Goal: Transaction & Acquisition: Purchase product/service

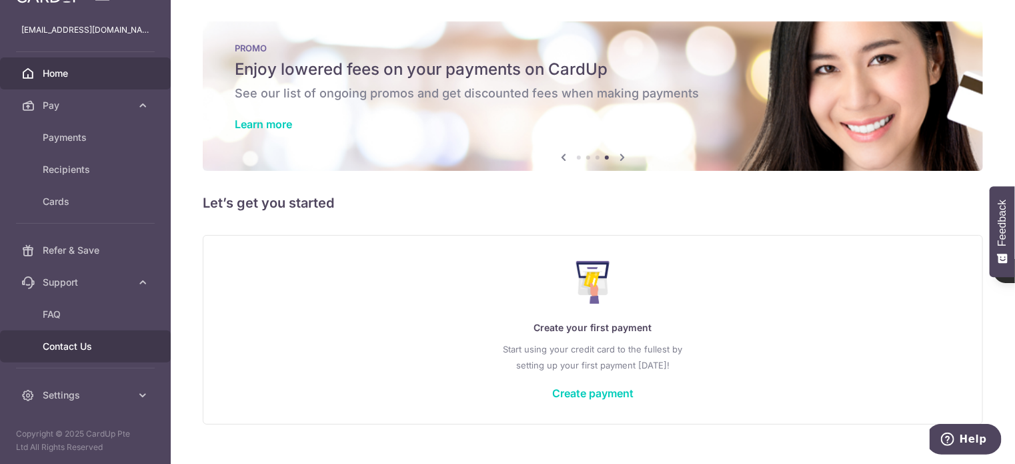
scroll to position [23, 0]
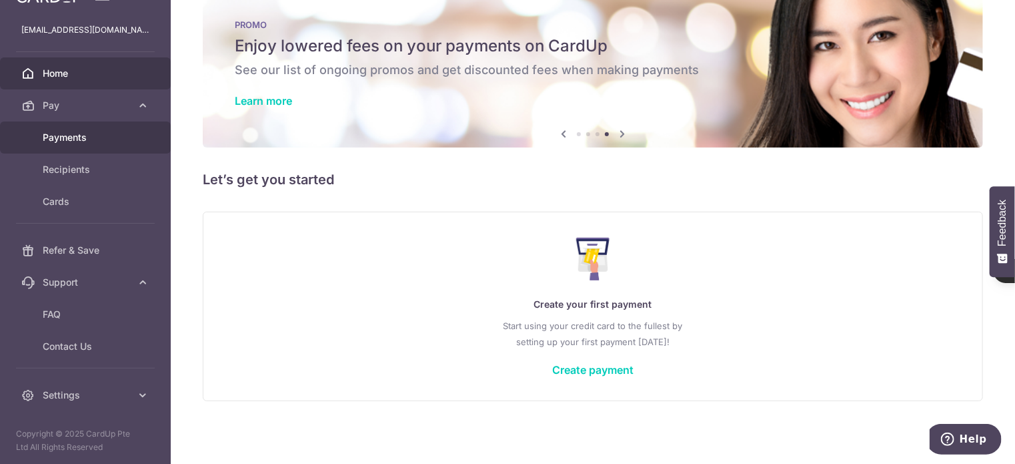
click at [85, 146] on link "Payments" at bounding box center [85, 137] width 171 height 32
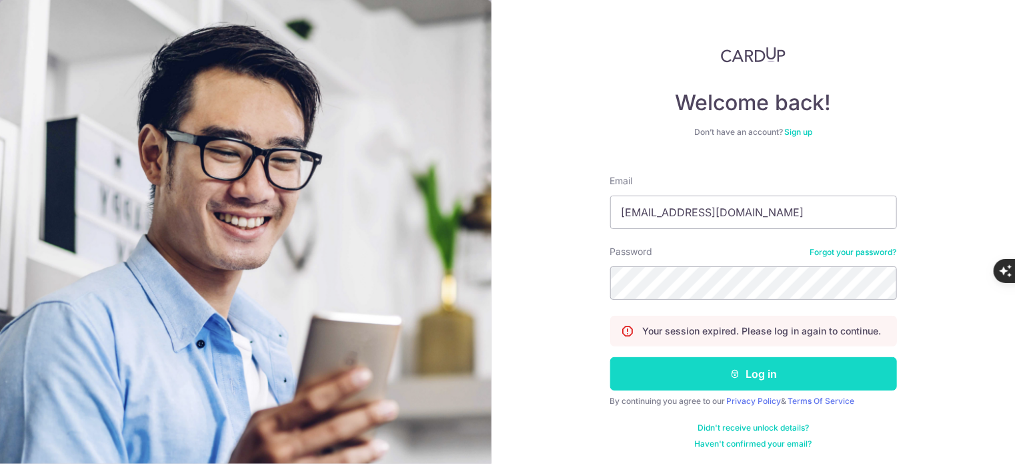
click at [741, 374] on button "Log in" at bounding box center [753, 373] width 287 height 33
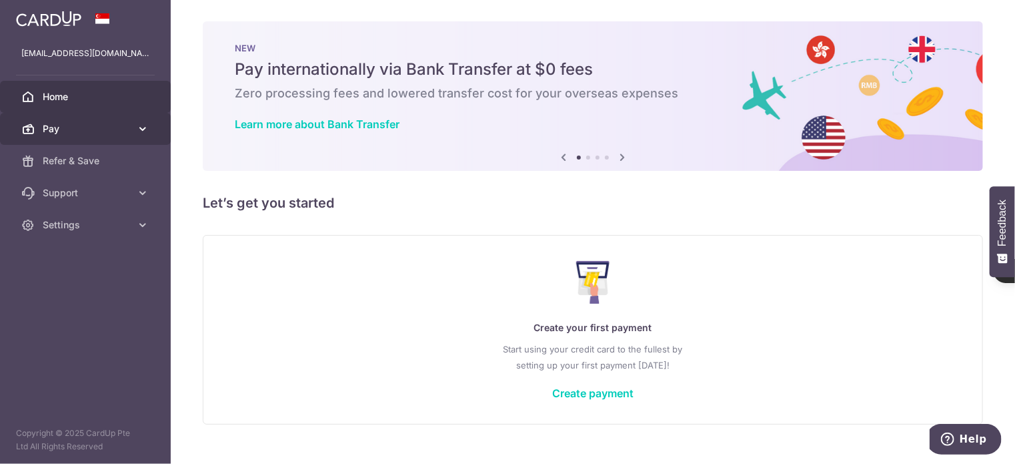
click at [56, 120] on link "Pay" at bounding box center [85, 129] width 171 height 32
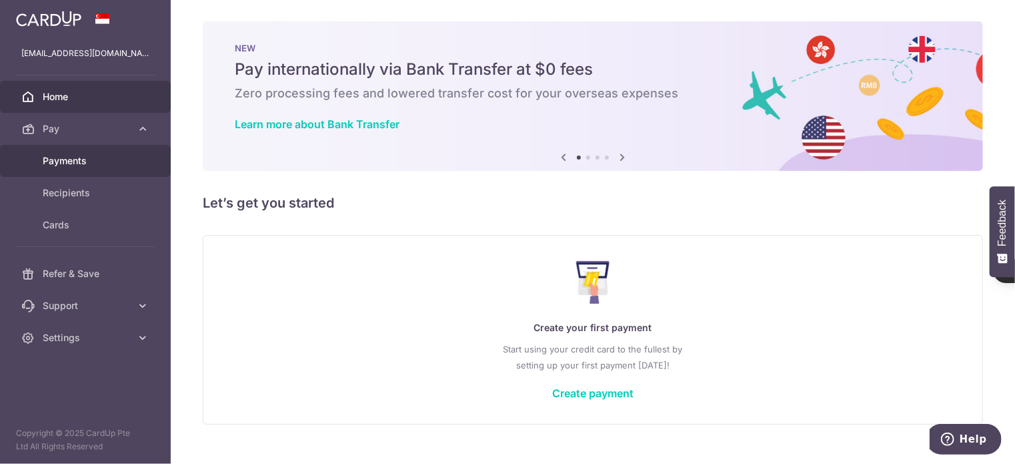
click at [65, 154] on span "Payments" at bounding box center [87, 160] width 88 height 13
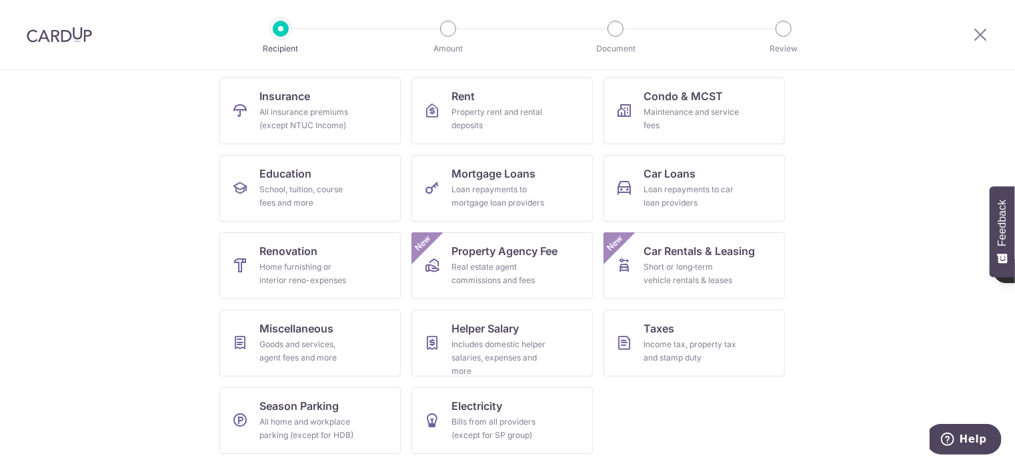
click at [835, 336] on section "What would you like to pay for? Domestic payments International payments New Ch…" at bounding box center [507, 267] width 1015 height 394
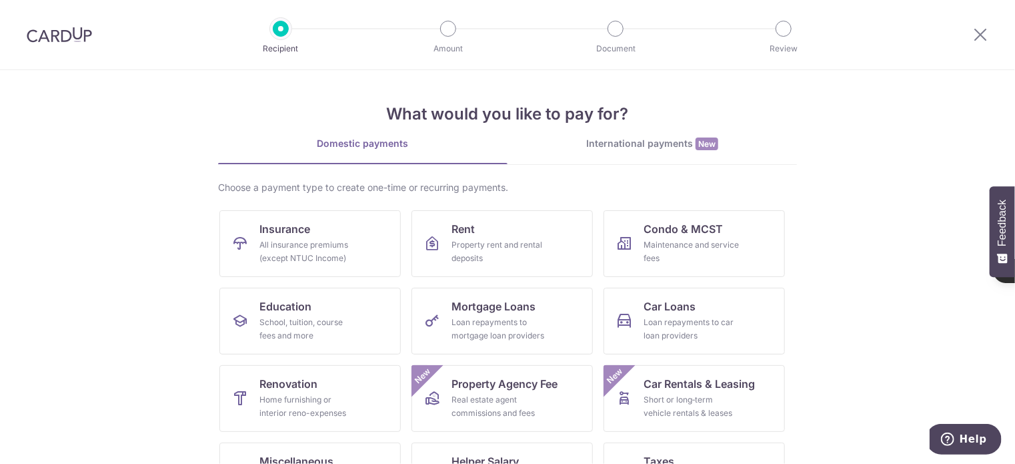
click at [620, 139] on div "International payments New" at bounding box center [653, 144] width 290 height 14
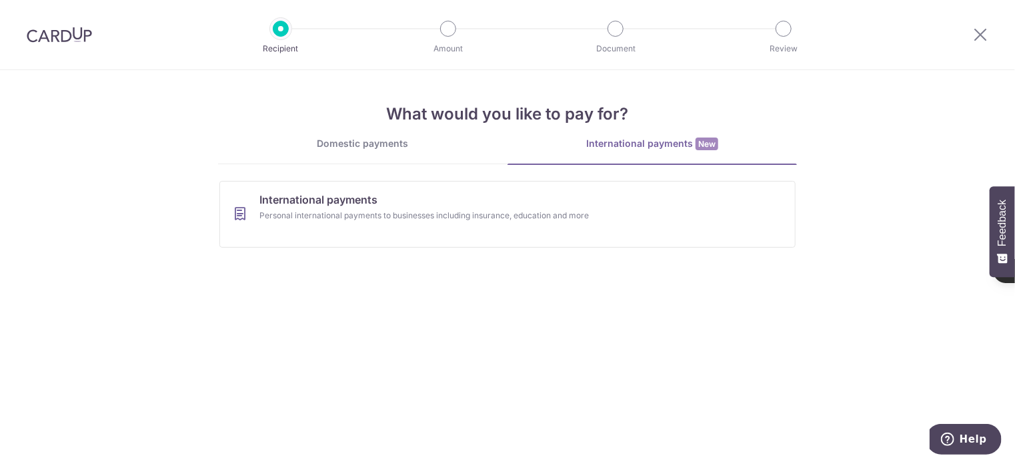
click at [358, 159] on link "Domestic payments" at bounding box center [363, 150] width 290 height 27
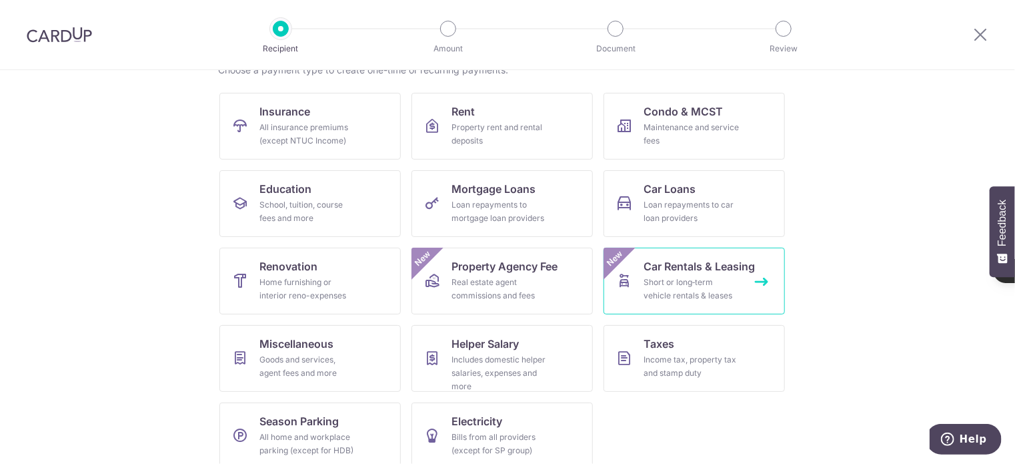
scroll to position [133, 0]
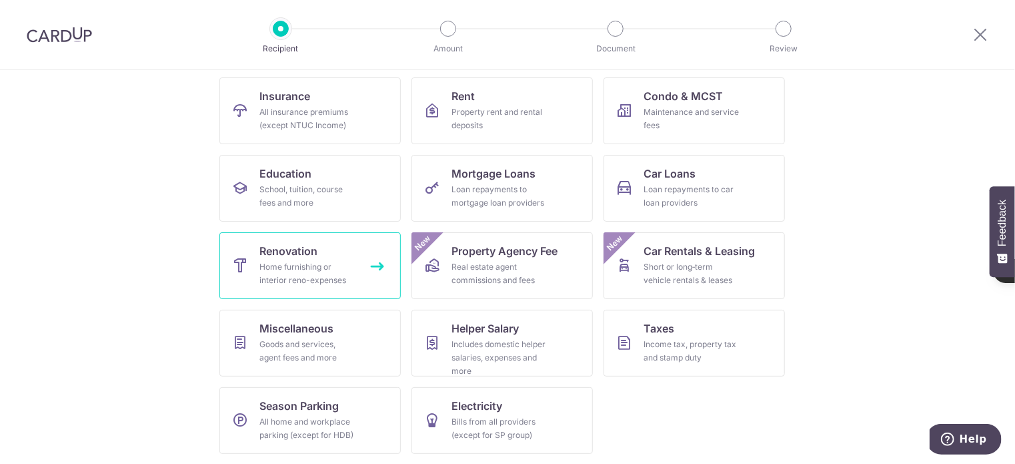
click at [342, 250] on link "Renovation Home furnishing or interior reno-expenses" at bounding box center [309, 265] width 181 height 67
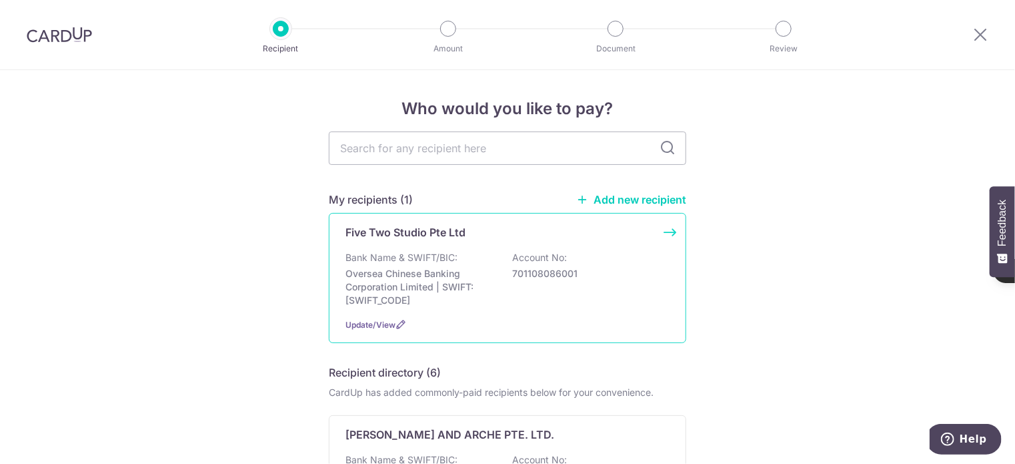
drag, startPoint x: 795, startPoint y: 242, endPoint x: 657, endPoint y: 235, distance: 138.3
click at [458, 274] on p "Oversea Chinese Banking Corporation Limited | SWIFT: OCBCSGSGXXX" at bounding box center [420, 287] width 149 height 40
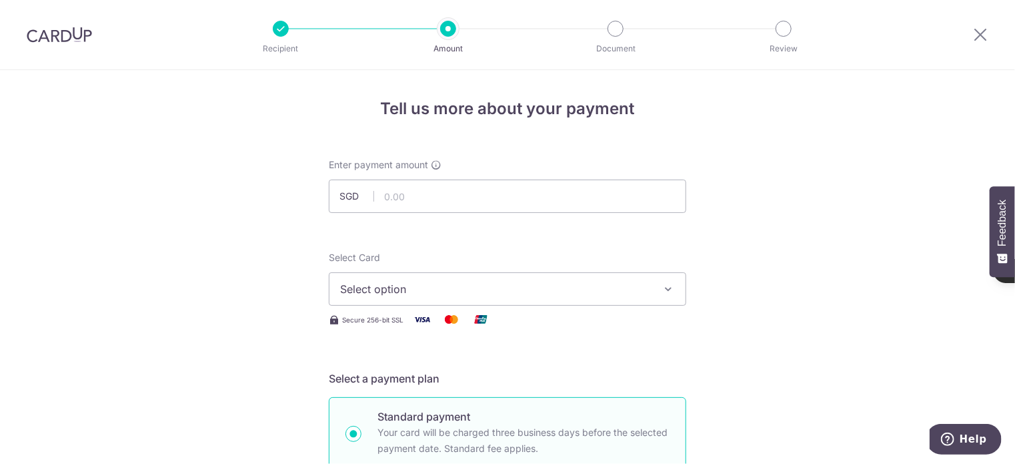
click at [543, 197] on input "text" at bounding box center [508, 195] width 358 height 33
type input "7,827.50"
click at [394, 296] on span "Select option" at bounding box center [495, 289] width 311 height 16
click at [389, 317] on link "Add credit card" at bounding box center [508, 326] width 356 height 24
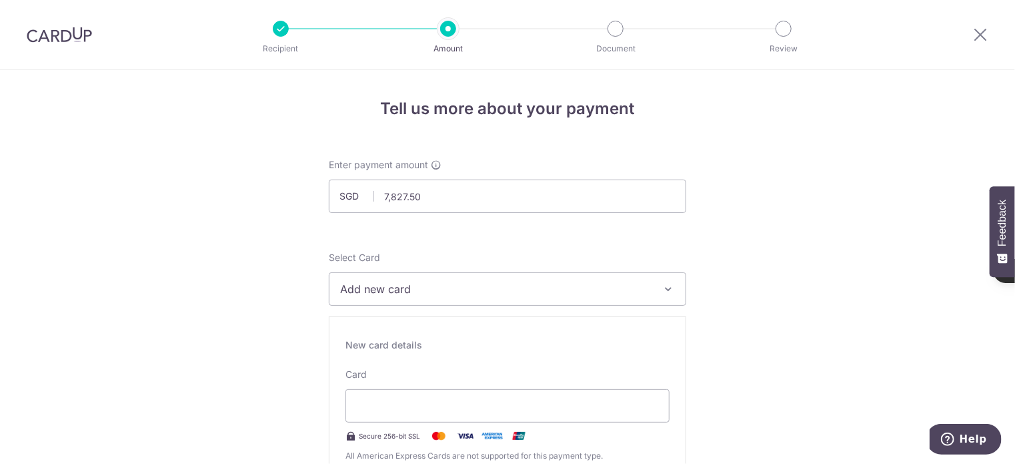
scroll to position [244, 0]
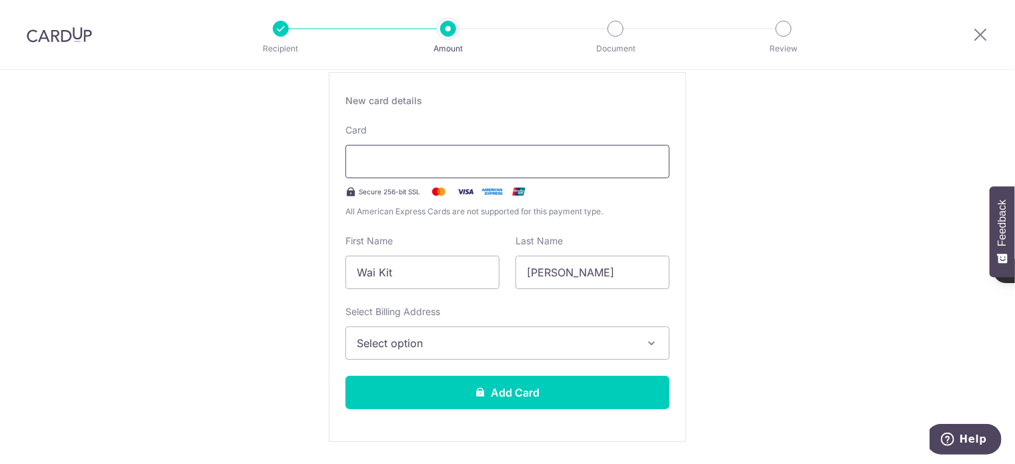
click at [465, 170] on div at bounding box center [508, 161] width 324 height 33
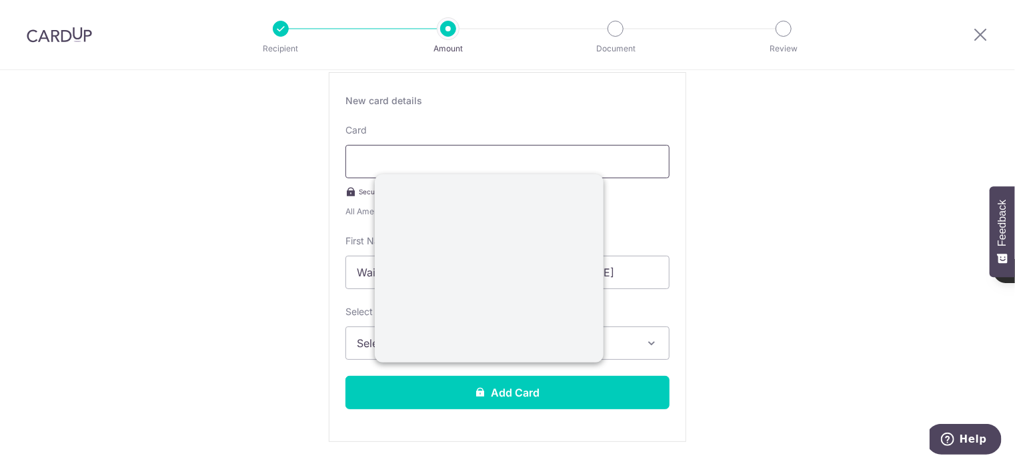
click at [477, 149] on div at bounding box center [508, 161] width 324 height 33
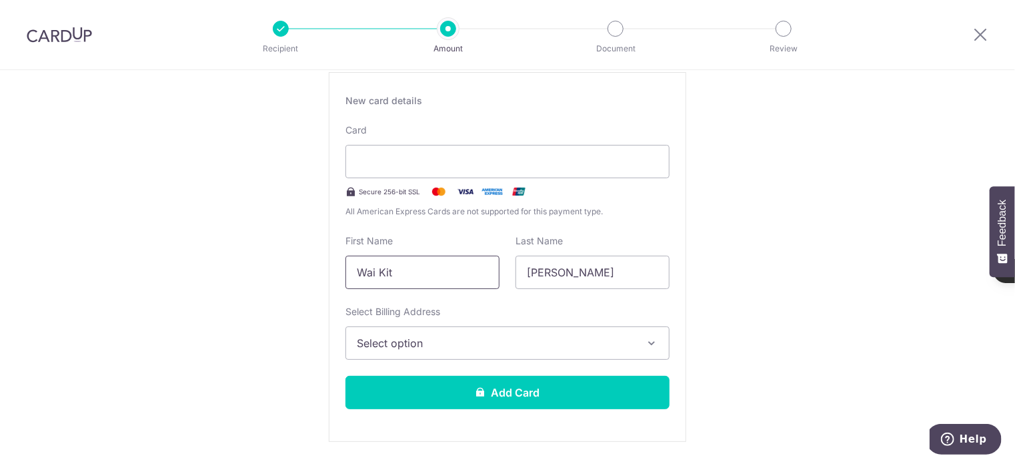
click at [411, 264] on input "Wai Kit" at bounding box center [423, 272] width 154 height 33
click at [467, 335] on span "Select option" at bounding box center [496, 343] width 278 height 16
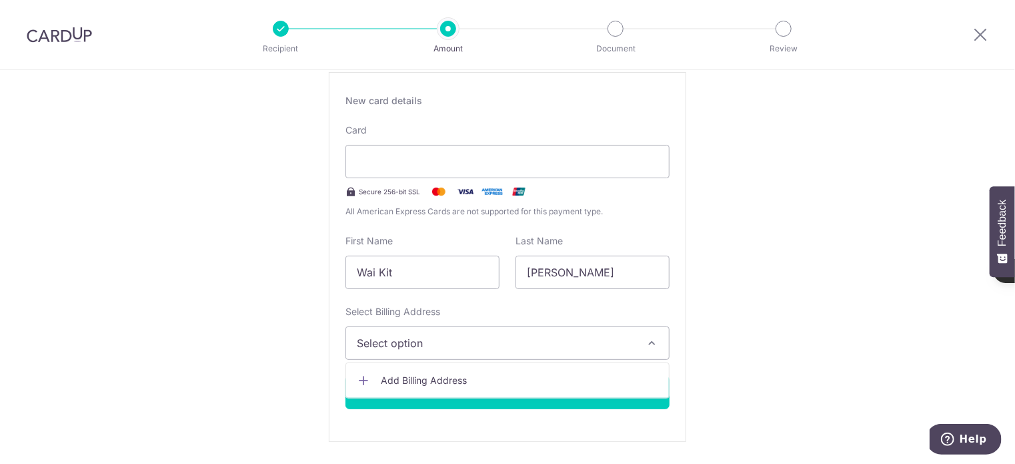
click at [462, 371] on link "Add Billing Address" at bounding box center [507, 380] width 323 height 24
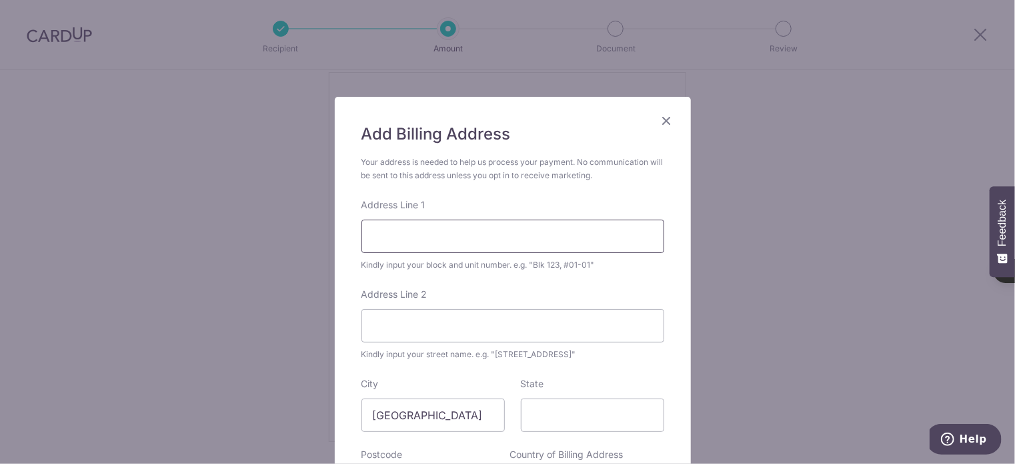
click at [468, 249] on input "Address Line 1" at bounding box center [513, 235] width 303 height 33
type input "689B CHOA CHU KANG DRIVE #14-310"
type input "--- None ---"
type input "682689"
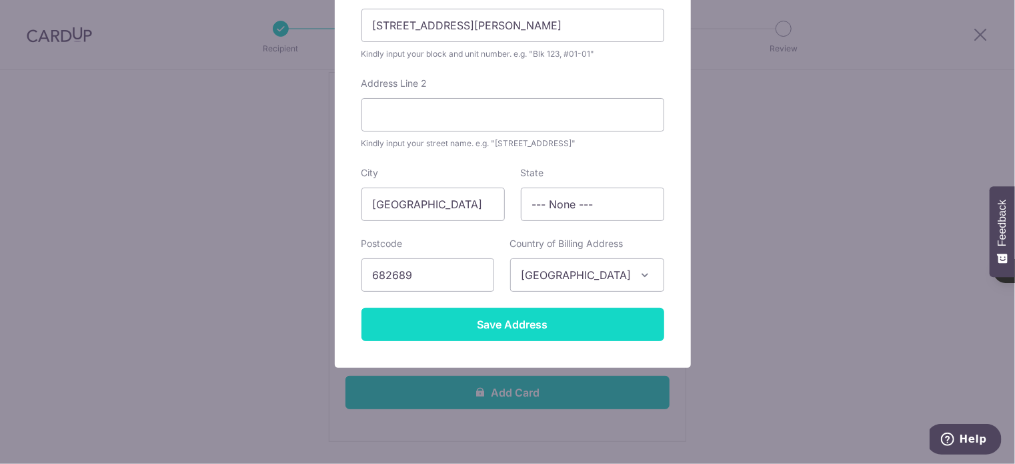
click at [514, 324] on input "Save Address" at bounding box center [513, 324] width 303 height 33
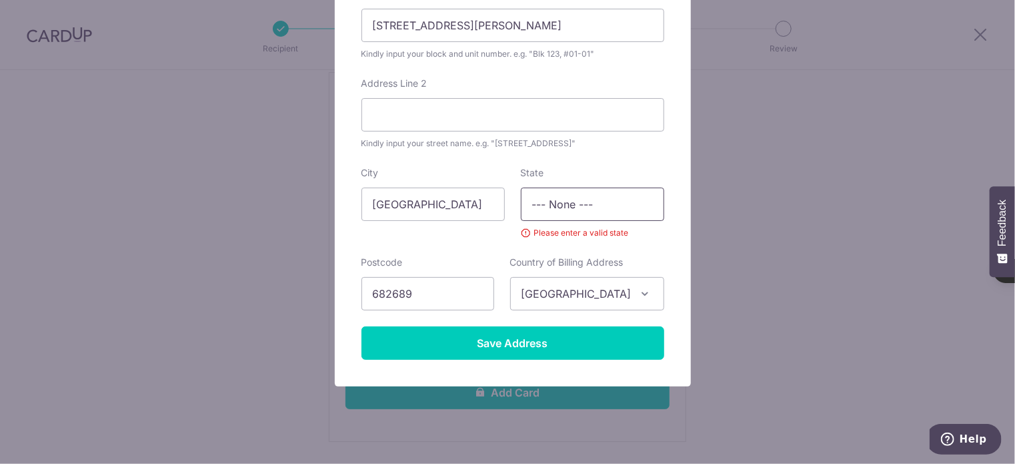
click at [604, 213] on input "--- None ---" at bounding box center [592, 203] width 143 height 33
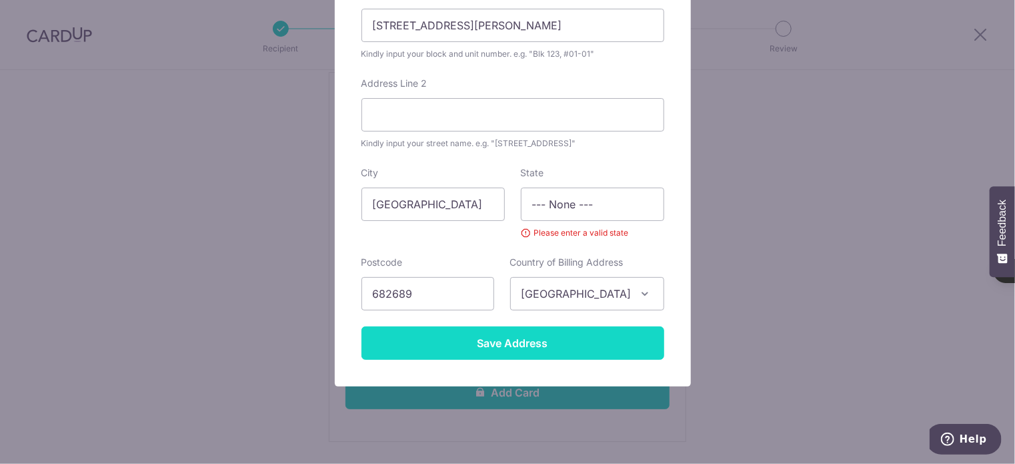
click at [544, 344] on input "Save Address" at bounding box center [513, 342] width 303 height 33
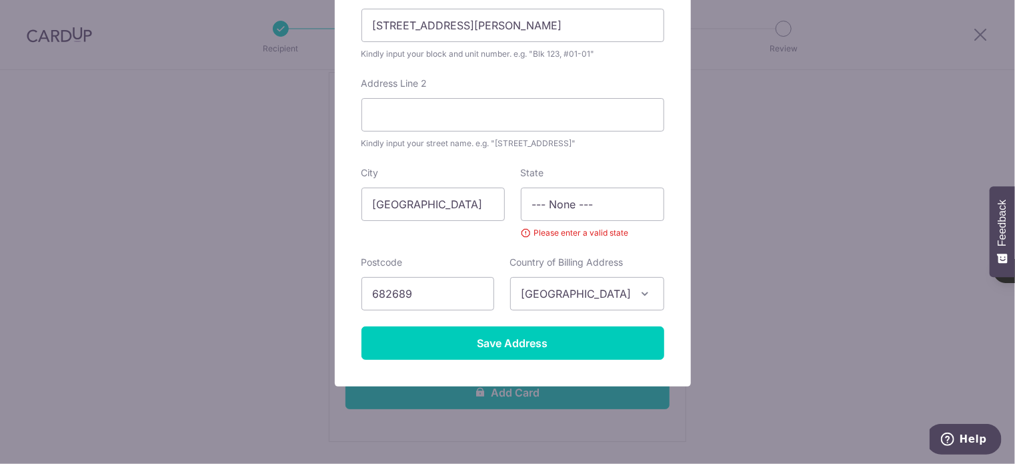
scroll to position [0, 0]
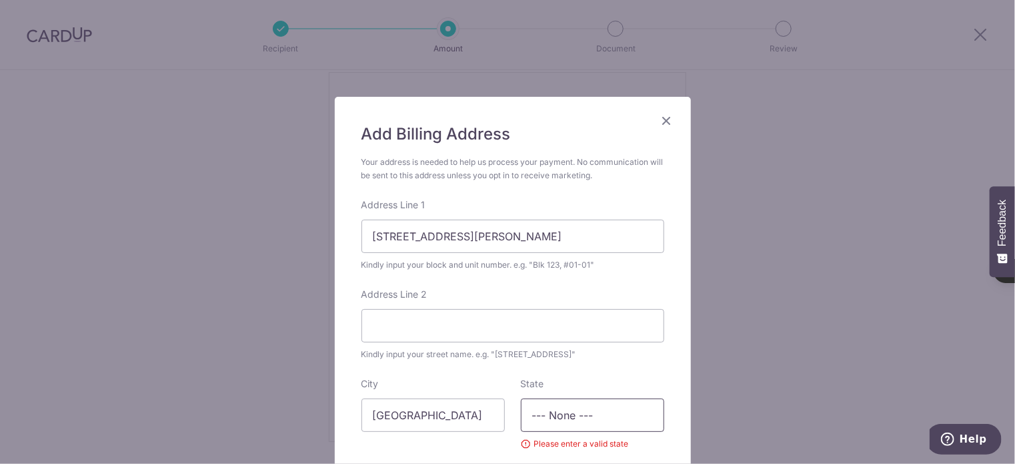
drag, startPoint x: 612, startPoint y: 410, endPoint x: 446, endPoint y: 395, distance: 167.5
click at [446, 395] on div "City Singapore State --- None --- Please enter a valid state" at bounding box center [513, 413] width 319 height 73
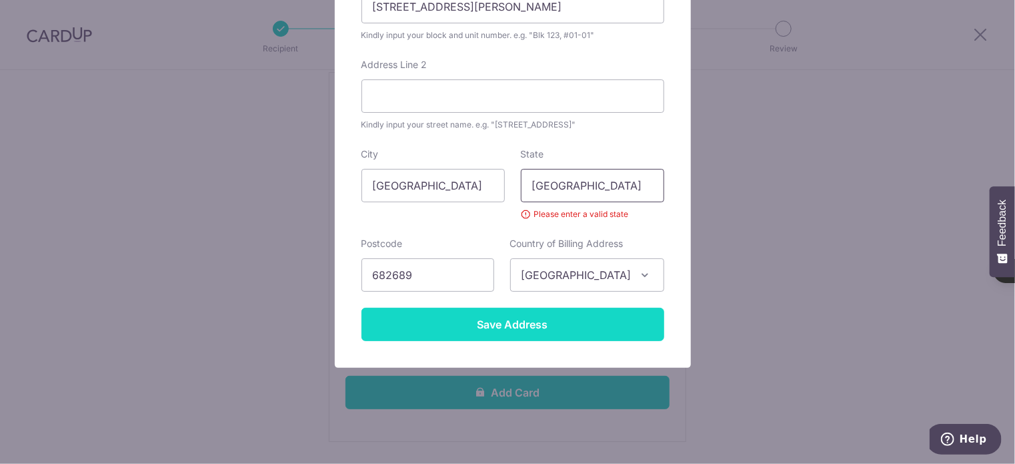
type input "Singapore"
click at [515, 328] on input "Save Address" at bounding box center [513, 324] width 303 height 33
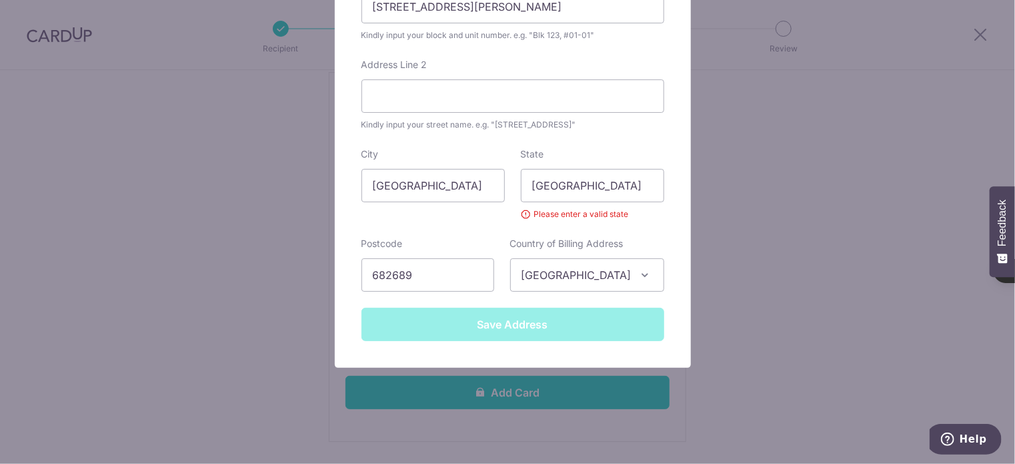
scroll to position [211, 0]
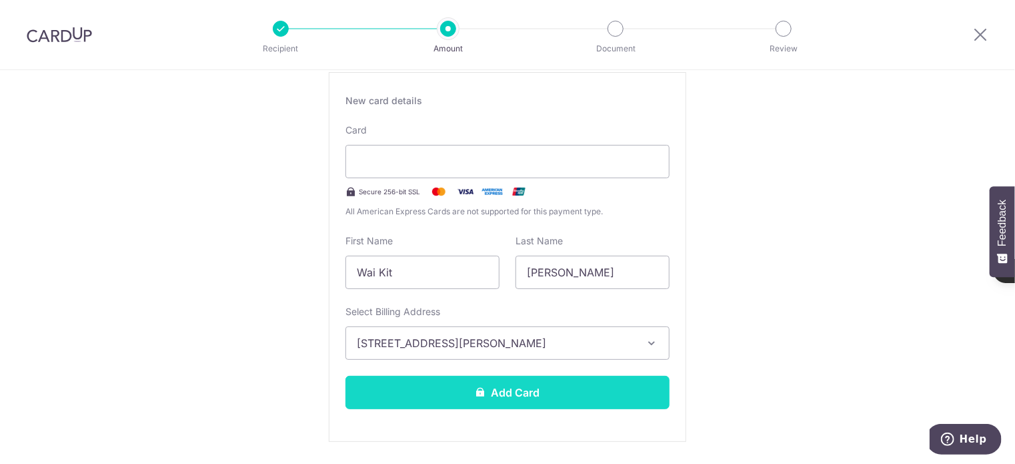
click at [533, 381] on button "Add Card" at bounding box center [508, 392] width 324 height 33
click at [552, 383] on button "Add Card" at bounding box center [508, 392] width 324 height 33
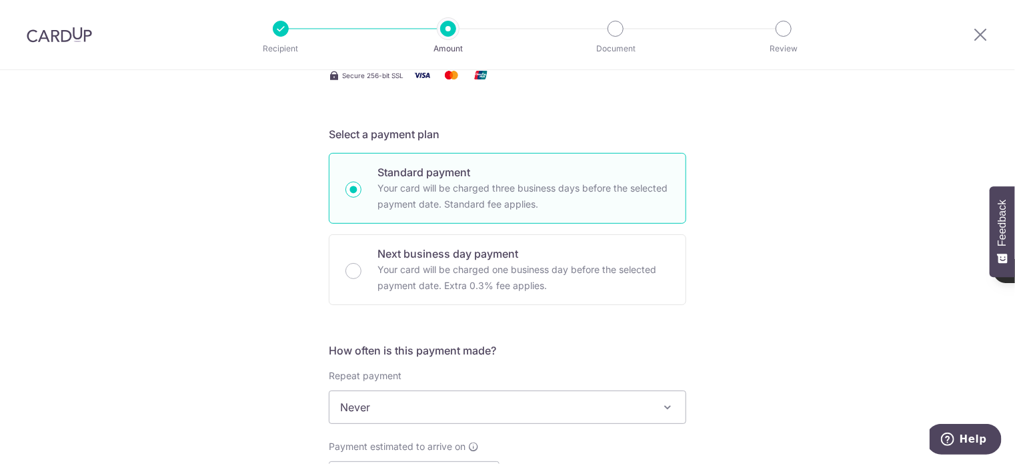
scroll to position [489, 0]
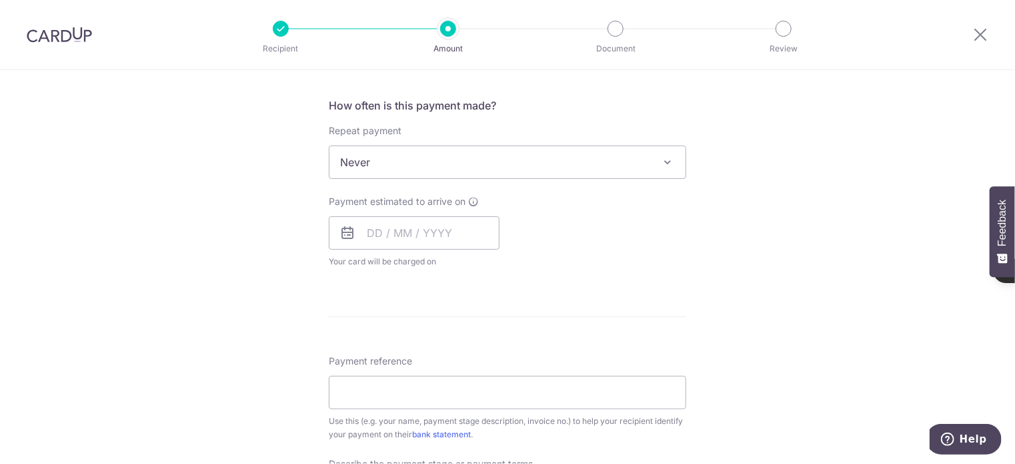
click at [500, 178] on div "How often is this payment made? Repeat payment Never Every week Every month Eve…" at bounding box center [508, 187] width 358 height 181
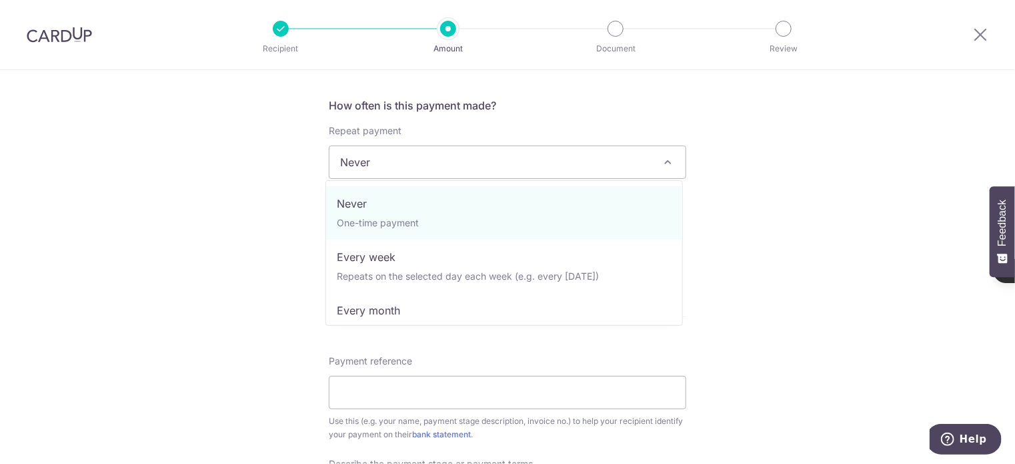
click at [498, 165] on span "Never" at bounding box center [508, 162] width 356 height 32
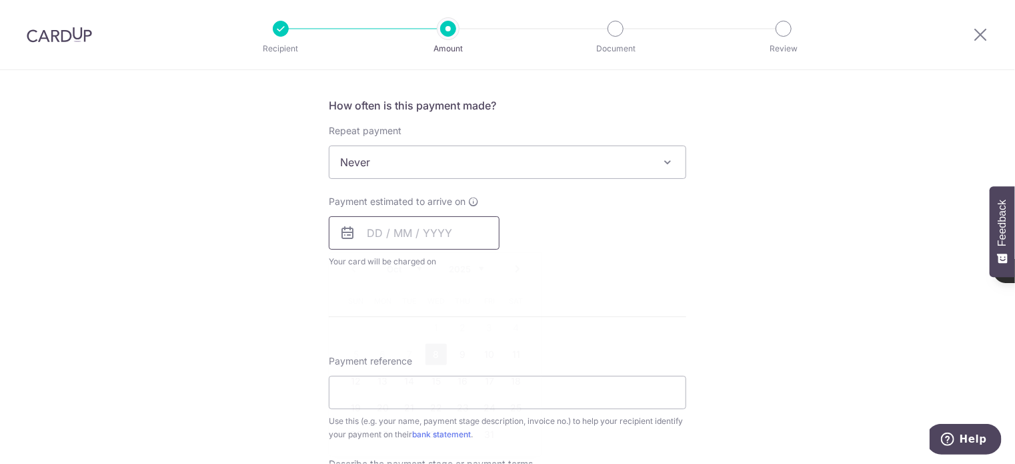
click at [419, 229] on input "text" at bounding box center [414, 232] width 171 height 33
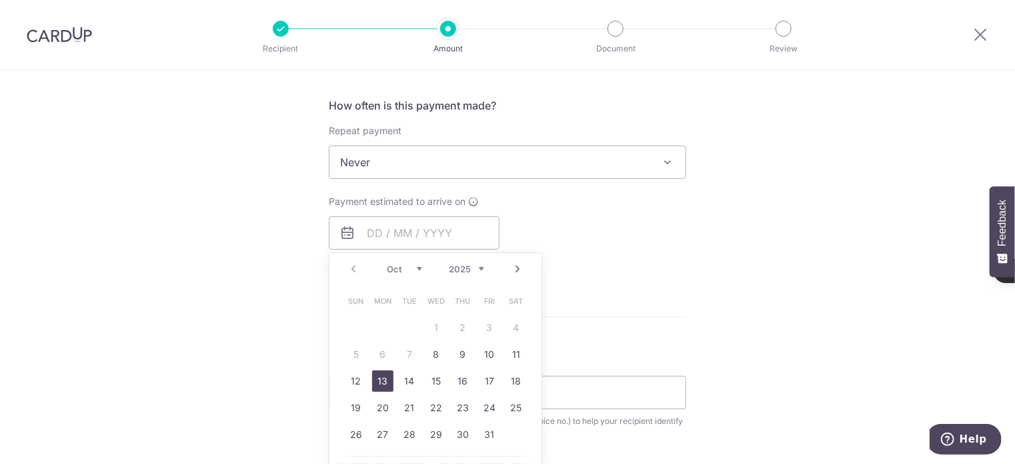
click at [379, 378] on link "13" at bounding box center [382, 380] width 21 height 21
type input "[DATE]"
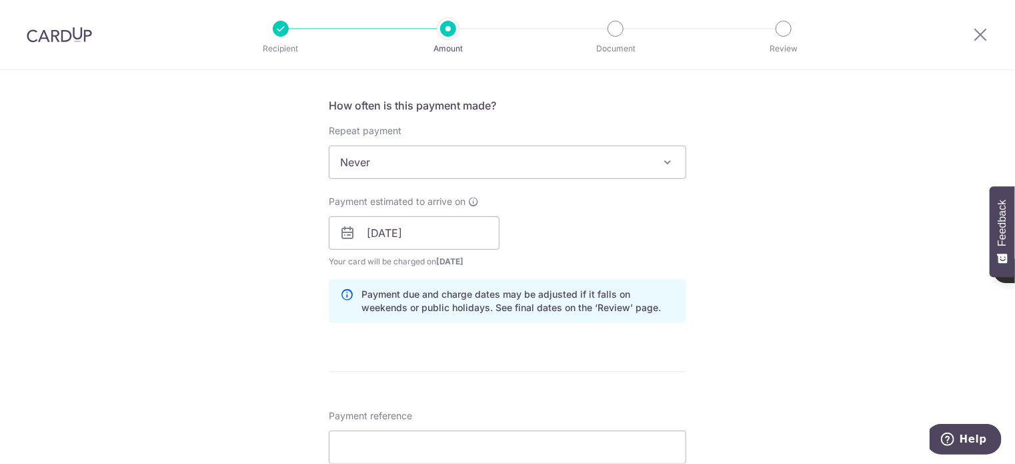
scroll to position [734, 0]
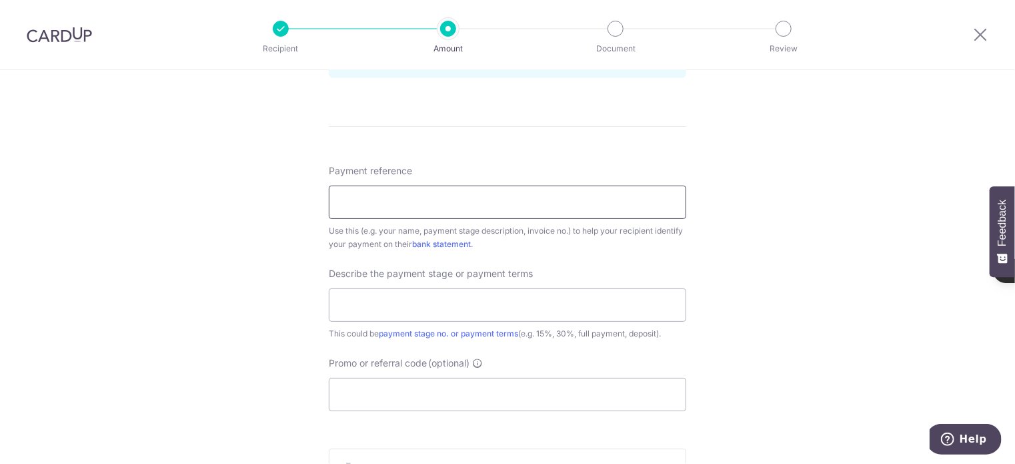
click at [439, 199] on input "Payment reference" at bounding box center [508, 201] width 358 height 33
drag, startPoint x: 274, startPoint y: 314, endPoint x: 402, endPoint y: 199, distance: 172.0
click at [274, 314] on div "Tell us more about your payment Enter payment amount SGD 7,827.50 7827.50 Card …" at bounding box center [507, 11] width 1015 height 1351
click at [402, 199] on input "Payment reference" at bounding box center [508, 201] width 358 height 33
paste input "01/25-PSKC - QN008"
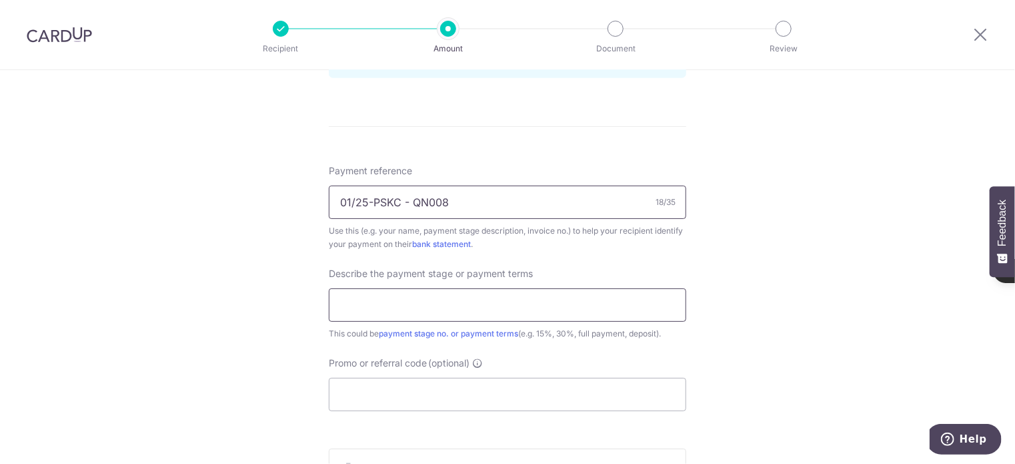
type input "01/25-PSKC - QN008"
click at [420, 295] on input "text" at bounding box center [508, 304] width 358 height 33
click at [440, 309] on input "text" at bounding box center [508, 304] width 358 height 33
paste input "10% deposit upon comfirmation"
type input "10% deposit upon comfirmation"
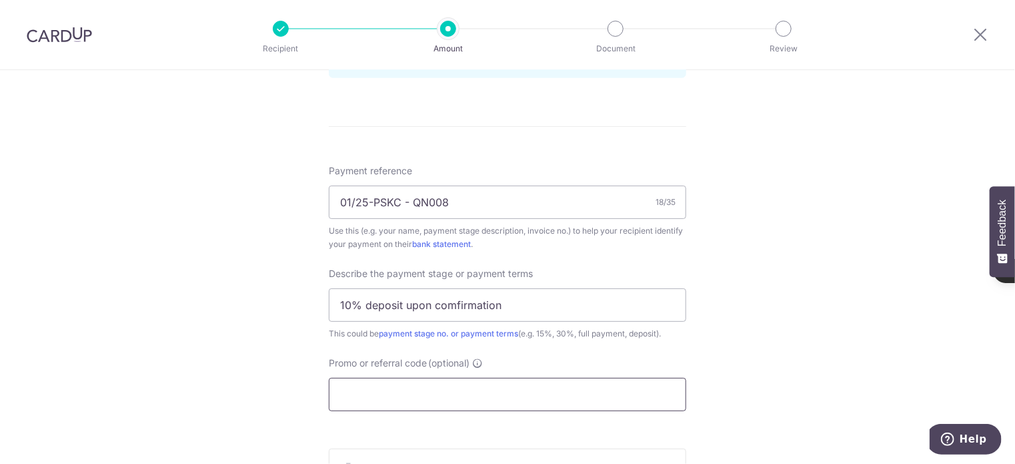
click at [451, 388] on input "Promo or referral code (optional)" at bounding box center [508, 394] width 358 height 33
click at [406, 395] on input "Promo or referral code (optional)" at bounding box center [508, 394] width 358 height 33
paste input "GET225"
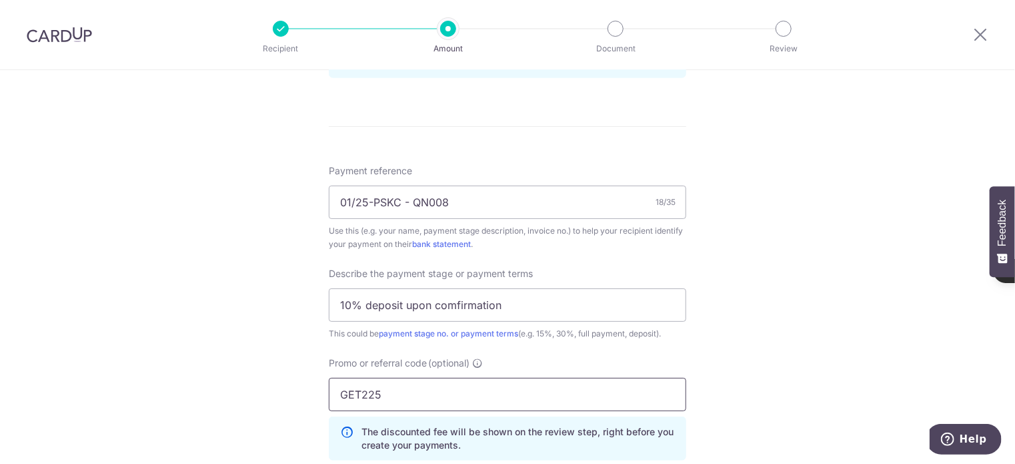
scroll to position [978, 0]
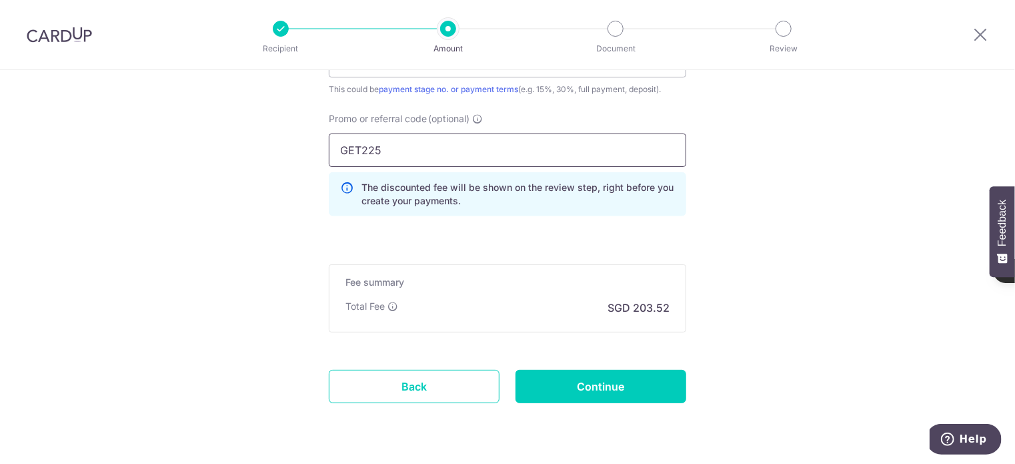
type input "GET225"
click at [572, 290] on div "Fee summary Base fee Extend fee Next-day fee Total Fee SGD 203.52" at bounding box center [508, 298] width 358 height 68
click at [636, 390] on input "Continue" at bounding box center [601, 386] width 171 height 33
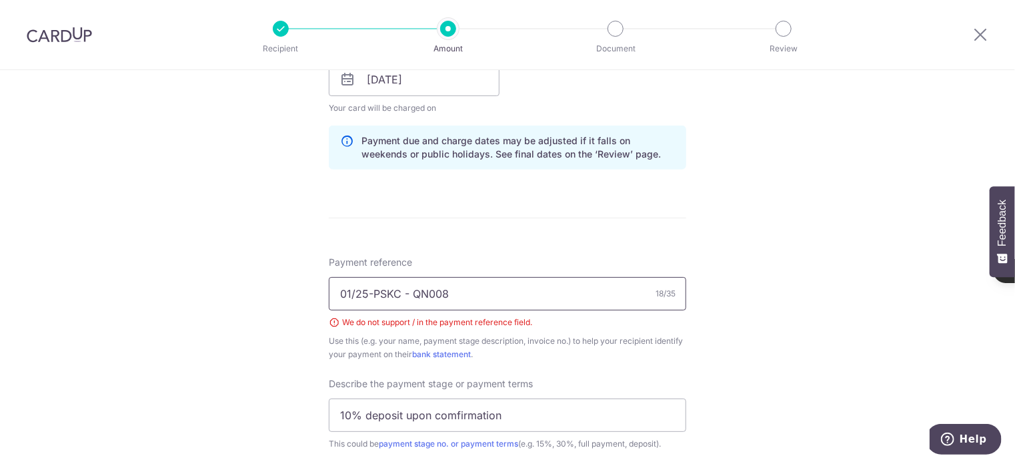
click at [350, 288] on input "01/25-PSKC - QN008" at bounding box center [508, 293] width 358 height 33
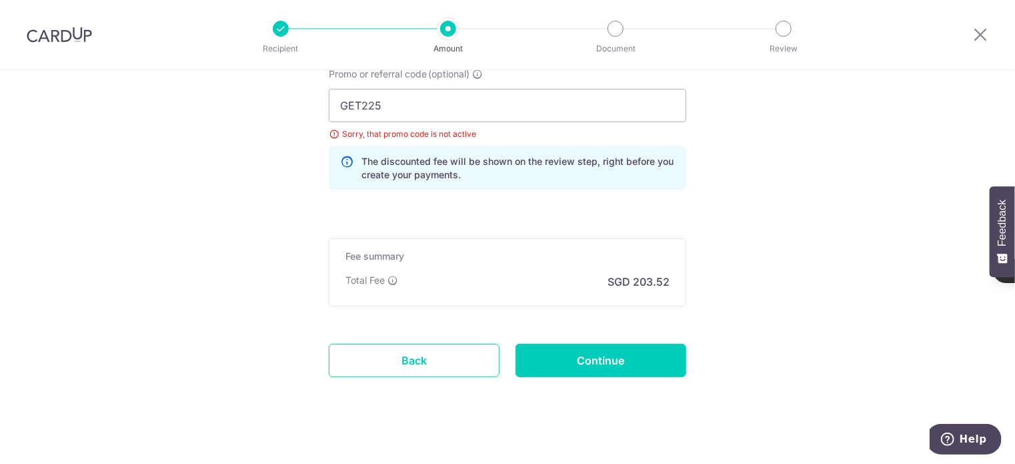
scroll to position [1052, 0]
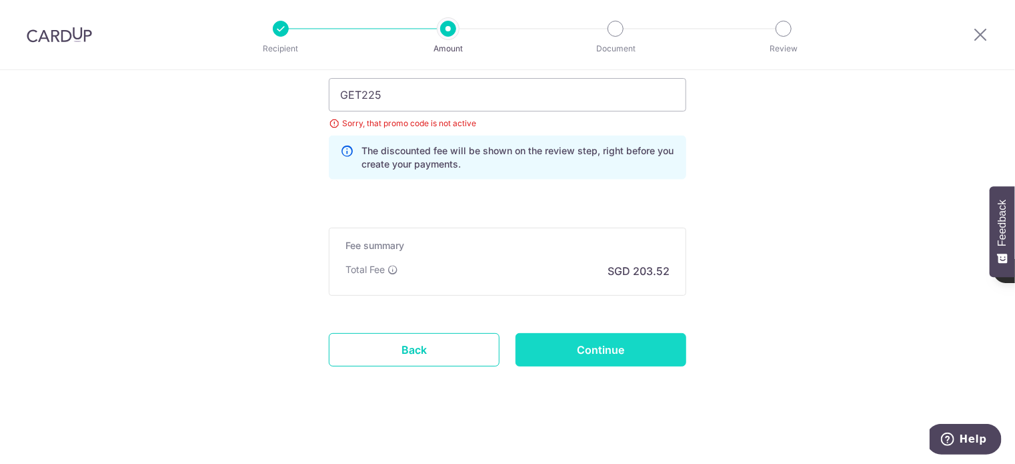
type input "01 25-PSKC - QN008"
click at [602, 338] on input "Continue" at bounding box center [601, 349] width 171 height 33
click at [420, 86] on input "GET225" at bounding box center [508, 94] width 358 height 33
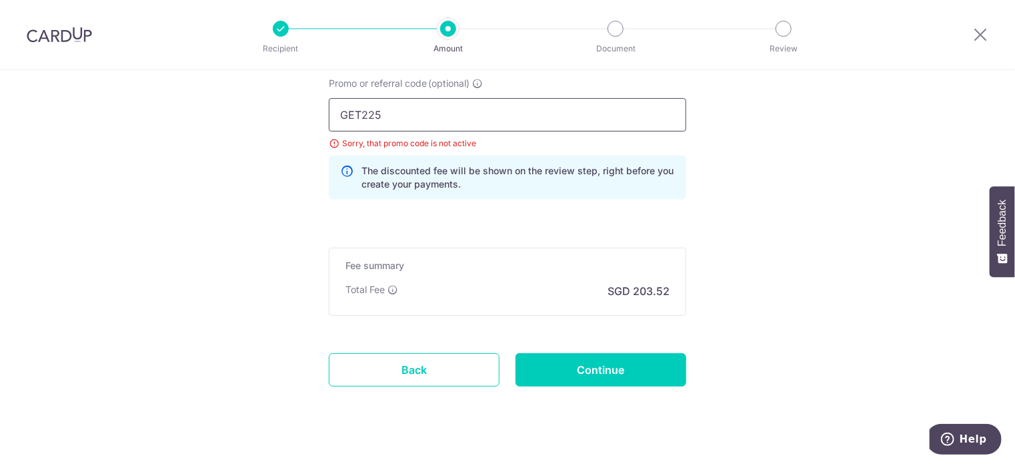
drag, startPoint x: 418, startPoint y: 101, endPoint x: 274, endPoint y: 77, distance: 146.0
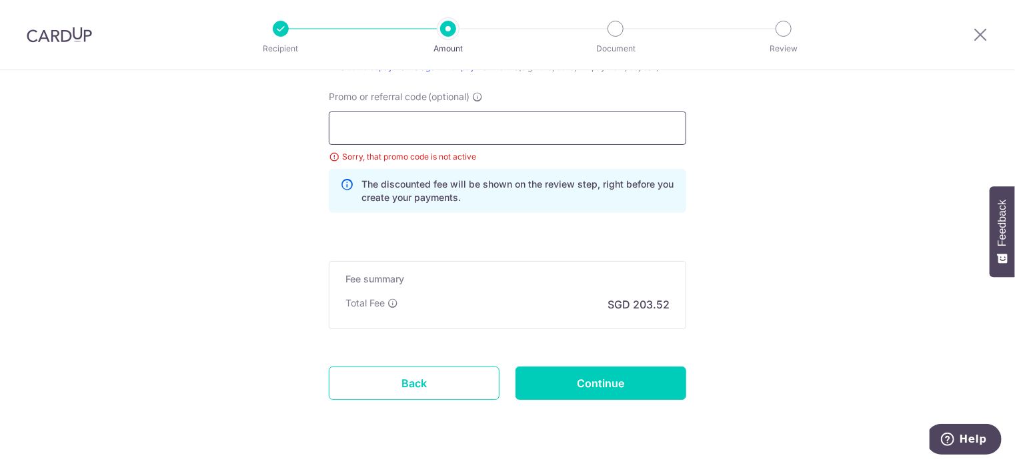
scroll to position [974, 0]
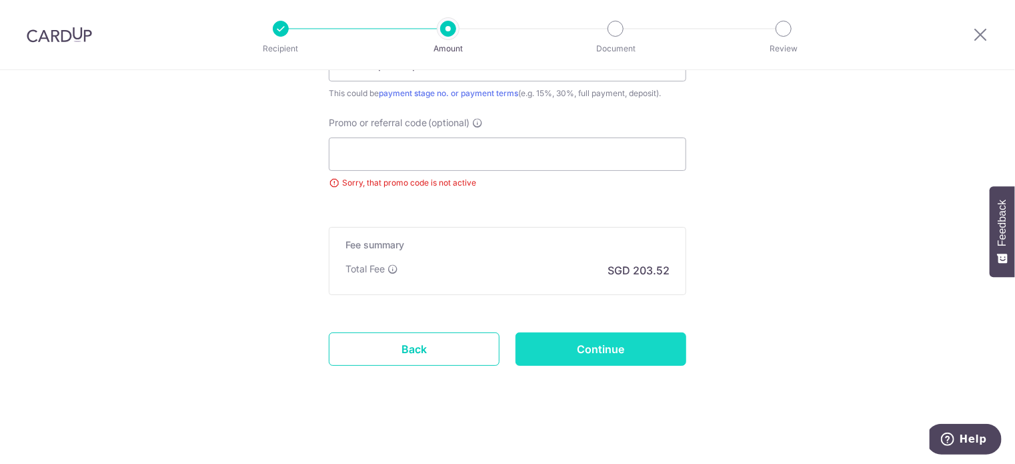
click at [568, 338] on input "Continue" at bounding box center [601, 348] width 171 height 33
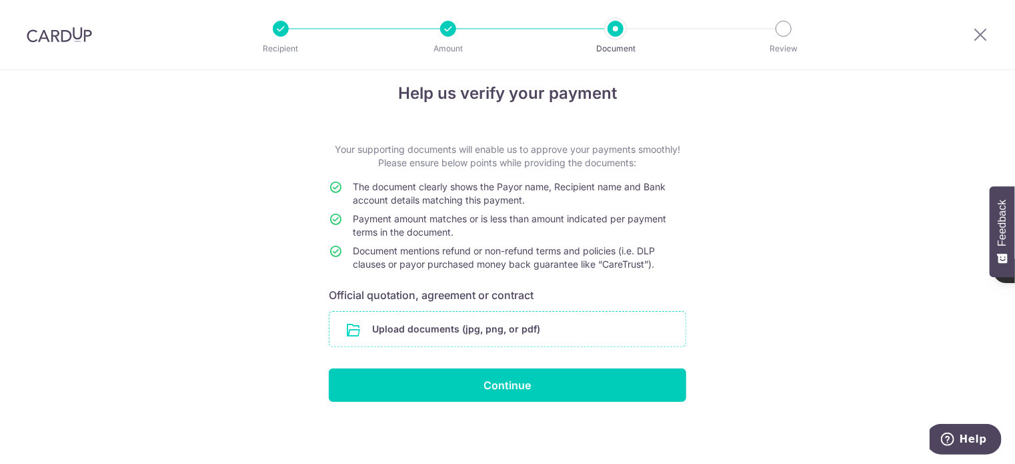
drag, startPoint x: 240, startPoint y: 312, endPoint x: 486, endPoint y: 338, distance: 246.9
click at [240, 312] on div "Help us verify your payment Your supporting documents will enable us to approve…" at bounding box center [507, 260] width 1015 height 410
click at [486, 338] on input "file" at bounding box center [508, 329] width 356 height 35
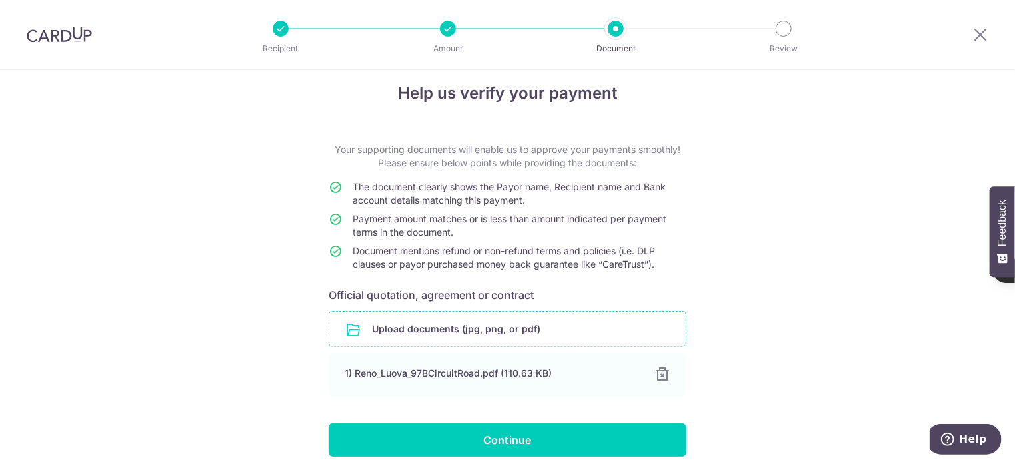
scroll to position [69, 0]
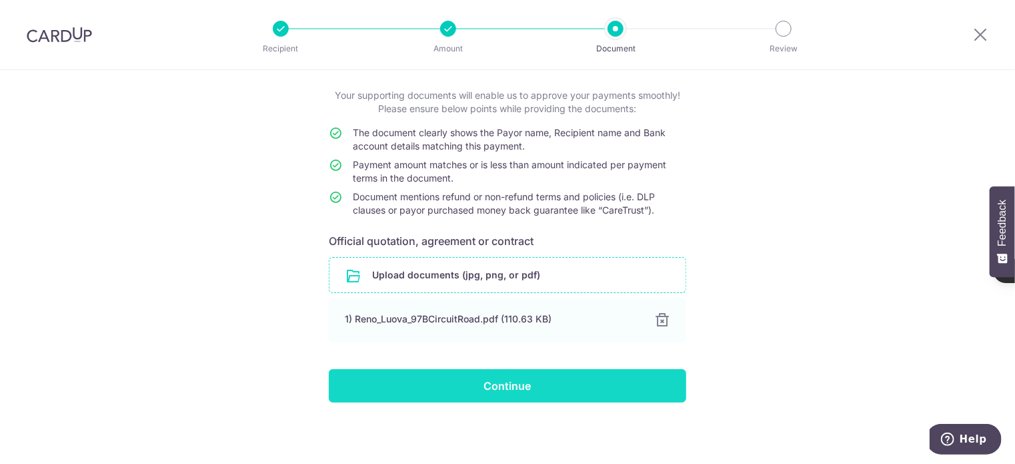
click at [559, 373] on input "Continue" at bounding box center [508, 385] width 358 height 33
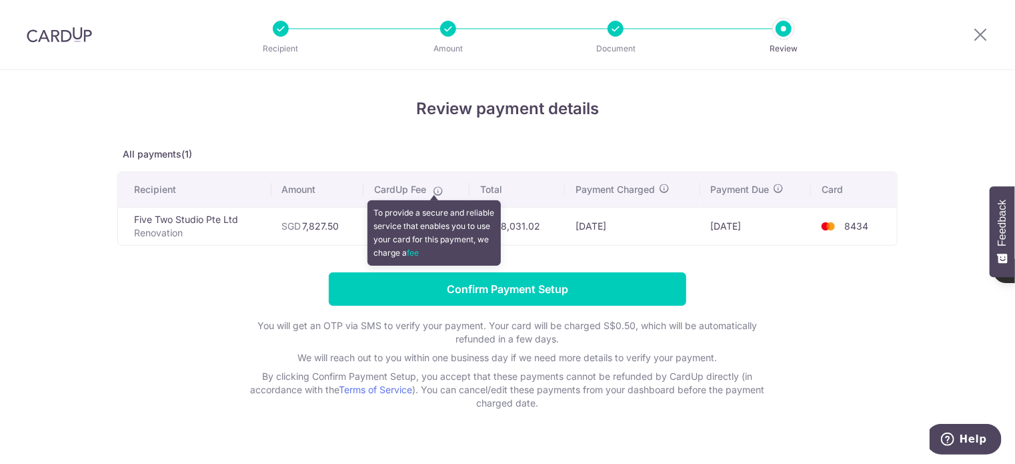
click at [435, 193] on icon at bounding box center [438, 190] width 11 height 11
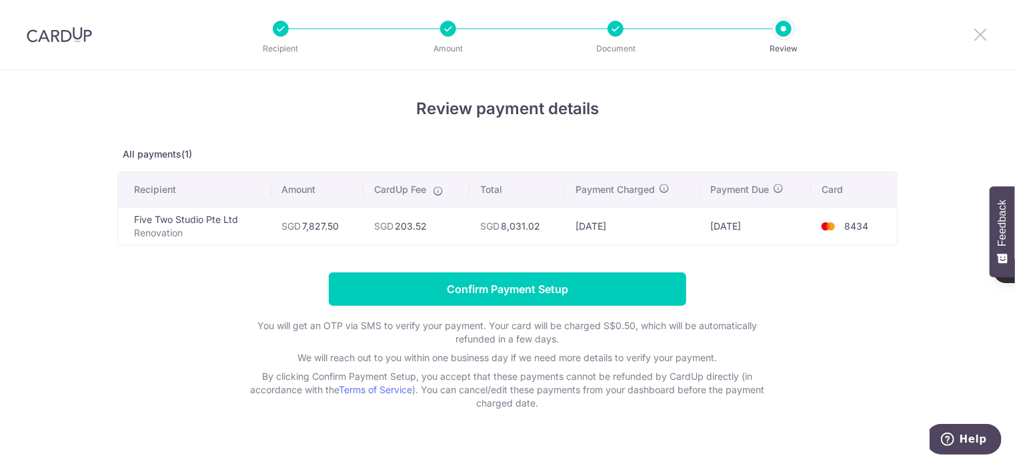
drag, startPoint x: 974, startPoint y: 35, endPoint x: 600, endPoint y: 194, distance: 406.6
click at [974, 35] on icon at bounding box center [981, 34] width 16 height 17
click at [974, 34] on icon at bounding box center [981, 34] width 16 height 17
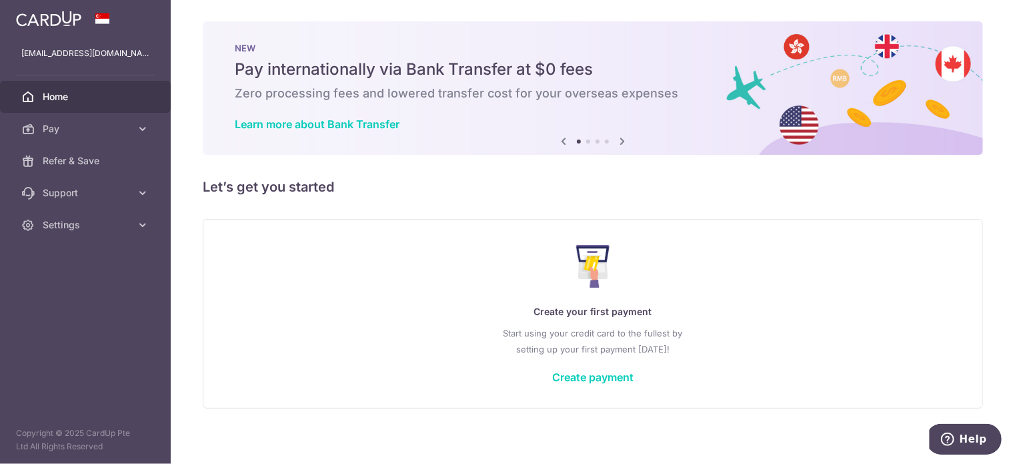
scroll to position [7, 0]
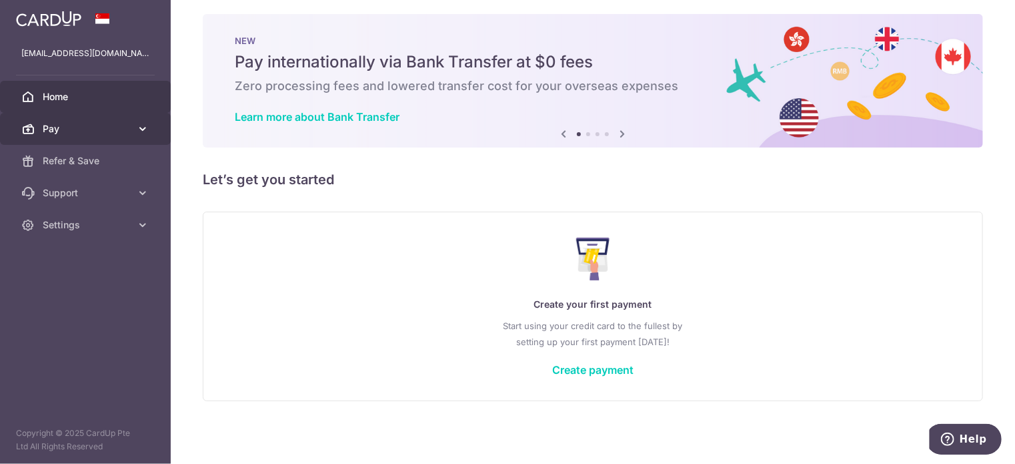
click at [129, 136] on link "Pay" at bounding box center [85, 129] width 171 height 32
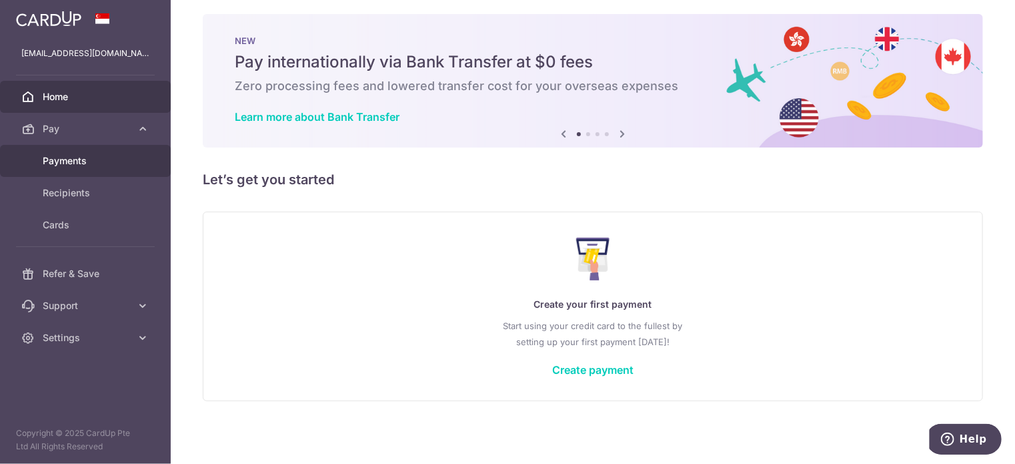
click at [85, 159] on span "Payments" at bounding box center [87, 160] width 88 height 13
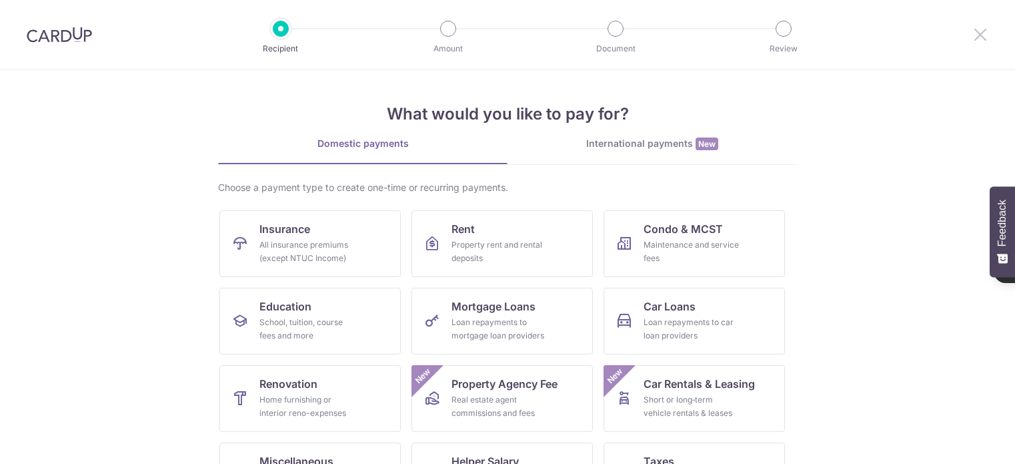
click at [980, 35] on icon at bounding box center [981, 34] width 16 height 17
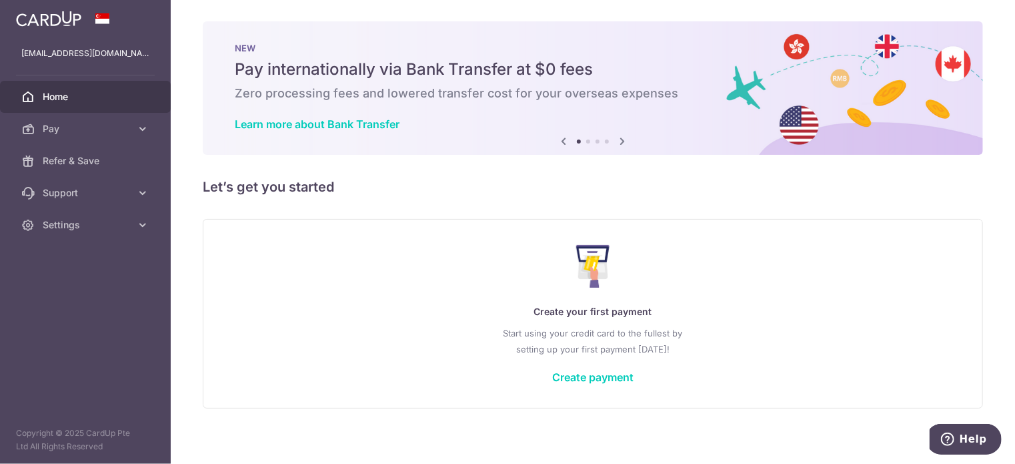
scroll to position [7, 0]
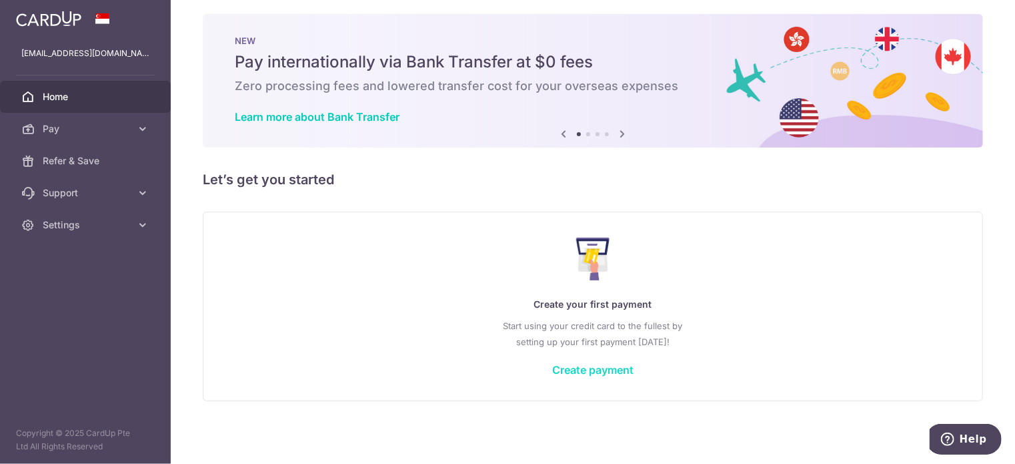
click at [600, 370] on link "Create payment" at bounding box center [592, 369] width 81 height 13
